Goal: Task Accomplishment & Management: Use online tool/utility

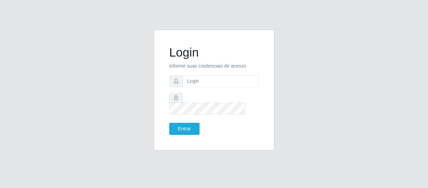
type input "[EMAIL_ADDRESS][DOMAIN_NAME]"
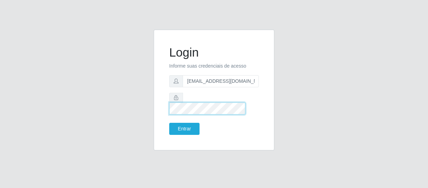
click at [169, 123] on button "Entrar" at bounding box center [184, 129] width 30 height 12
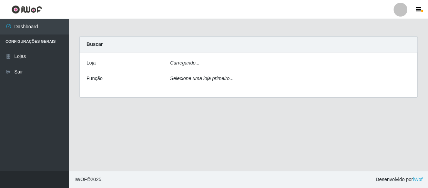
click at [326, 68] on div "Carregando..." at bounding box center [290, 64] width 251 height 10
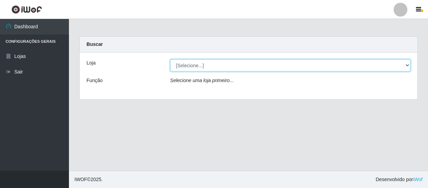
click at [407, 66] on select "[Selecione...] SuperFácil Atacado - São Gonçalo do Amarante" at bounding box center [290, 65] width 241 height 12
select select "408"
click at [170, 59] on select "[Selecione...] SuperFácil Atacado - São Gonçalo do Amarante" at bounding box center [290, 65] width 241 height 12
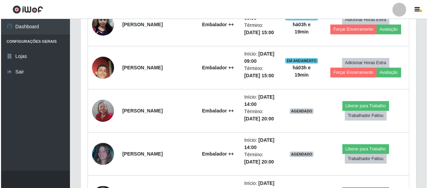
scroll to position [752, 0]
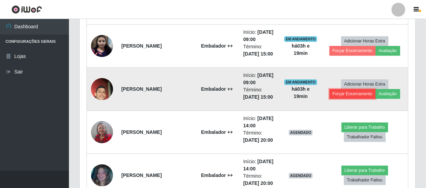
click at [363, 91] on button "Forçar Encerramento" at bounding box center [353, 94] width 46 height 10
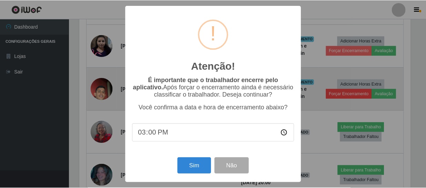
scroll to position [143, 333]
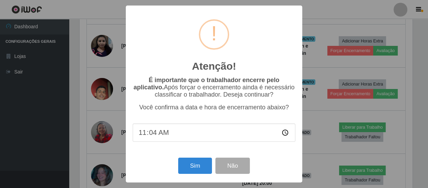
type input "11:45"
click at [197, 168] on button "Sim" at bounding box center [194, 166] width 33 height 16
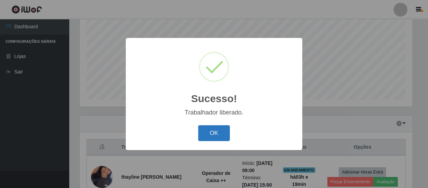
click at [206, 129] on button "OK" at bounding box center [214, 133] width 32 height 16
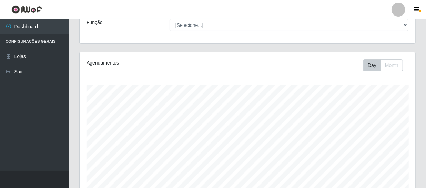
scroll to position [53, 0]
